Goal: Navigation & Orientation: Find specific page/section

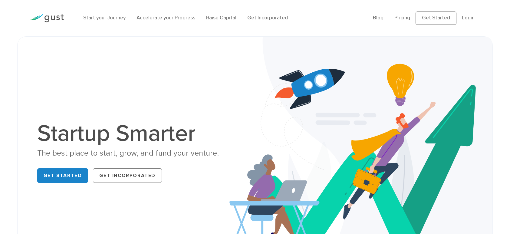
click at [65, 175] on link "Get Started" at bounding box center [62, 175] width 51 height 15
click at [150, 17] on link "Accelerate your Progress" at bounding box center [165, 18] width 59 height 6
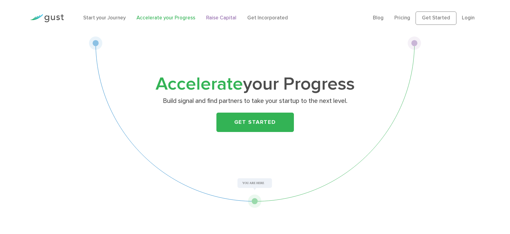
click at [214, 18] on link "Raise Capital" at bounding box center [221, 18] width 30 height 6
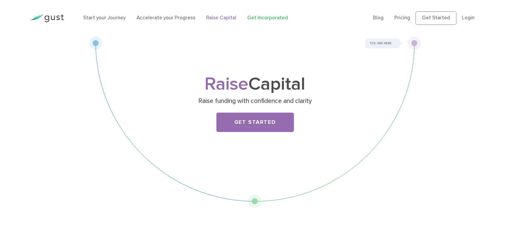
click at [271, 16] on link "Get Incorporated" at bounding box center [267, 18] width 41 height 6
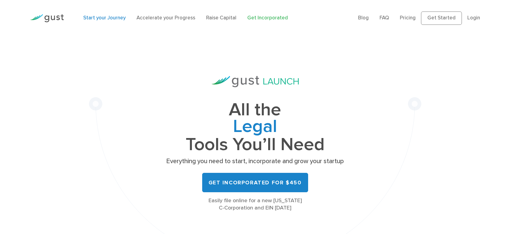
click at [113, 18] on link "Start your Journey" at bounding box center [104, 18] width 42 height 6
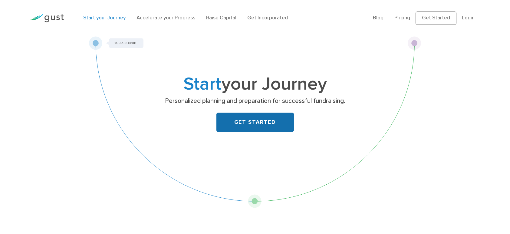
click at [262, 122] on link "GET STARTED" at bounding box center [254, 122] width 77 height 19
